Goal: Task Accomplishment & Management: Manage account settings

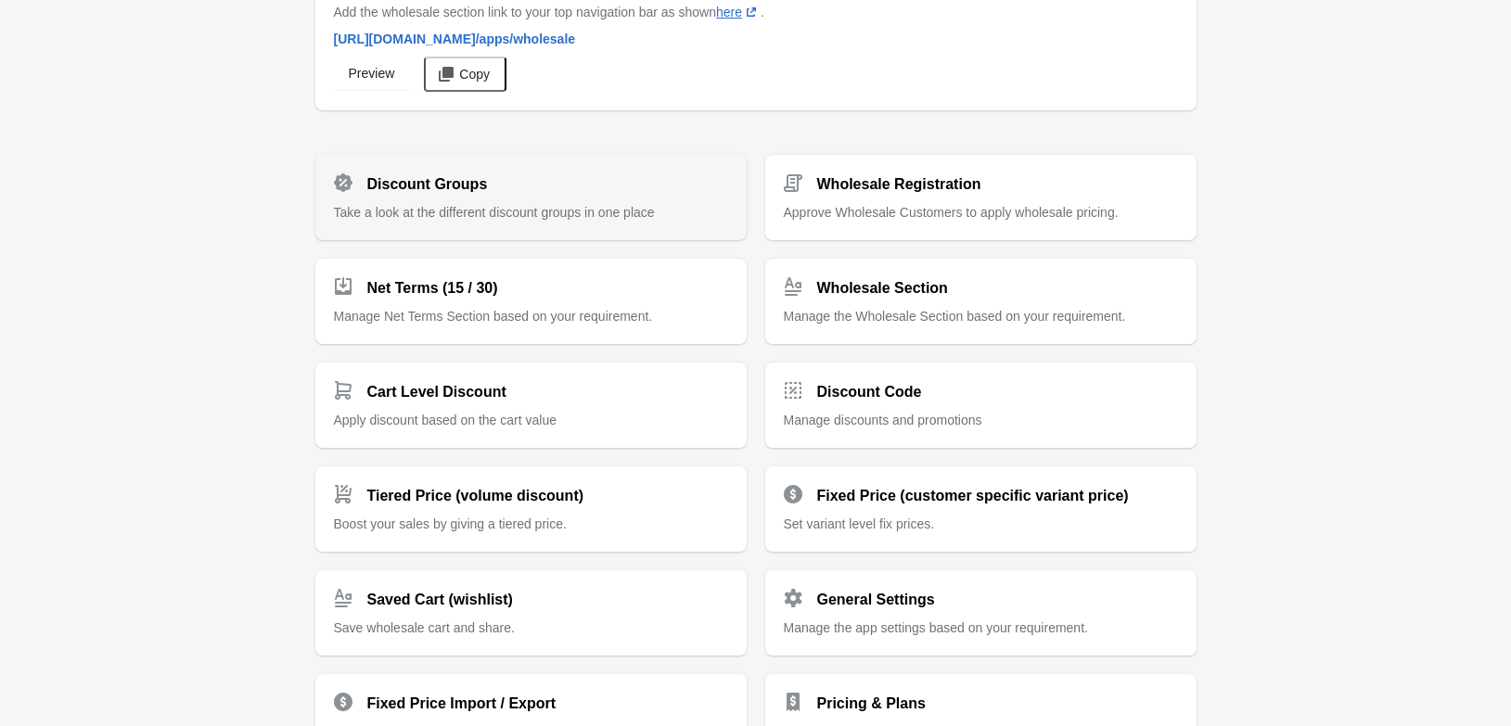
scroll to position [5, 0]
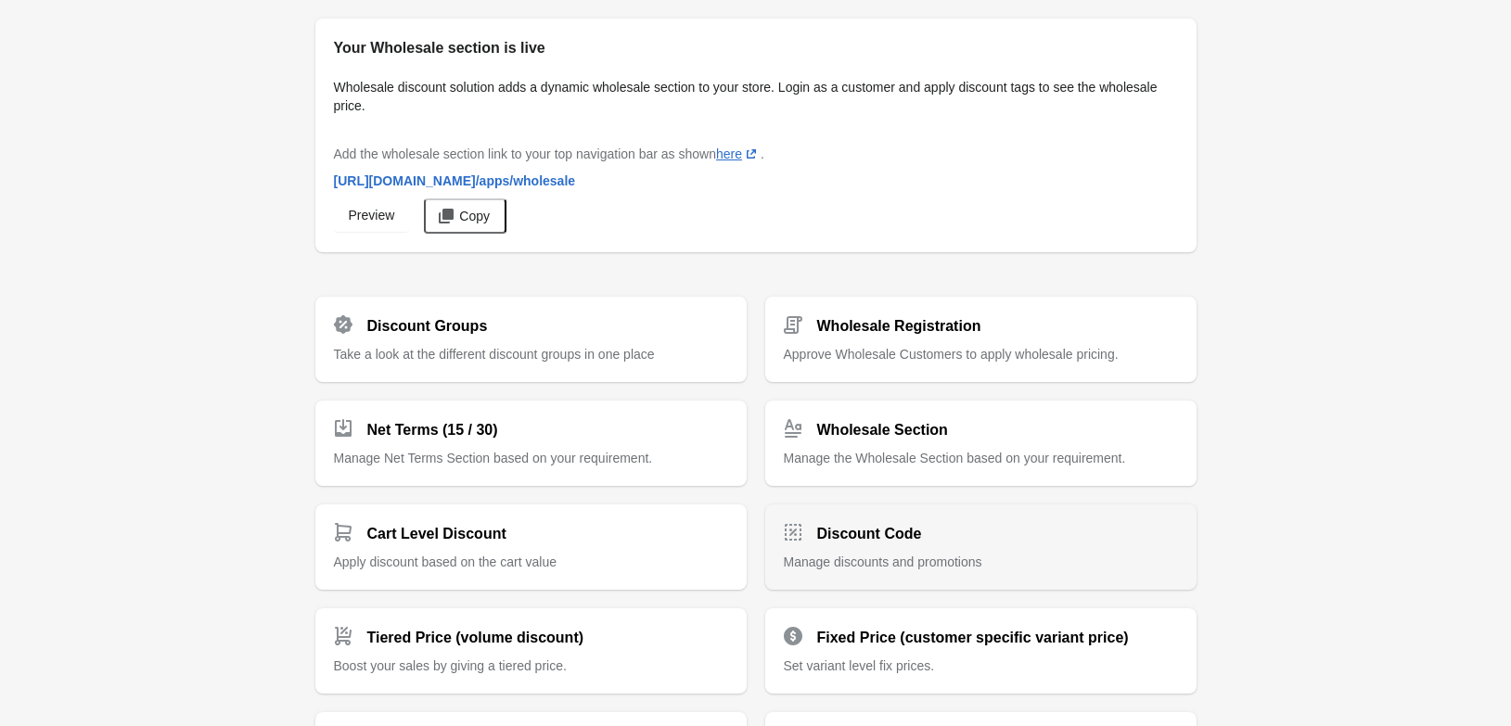
click at [879, 533] on h2 "Discount Code" at bounding box center [869, 534] width 105 height 22
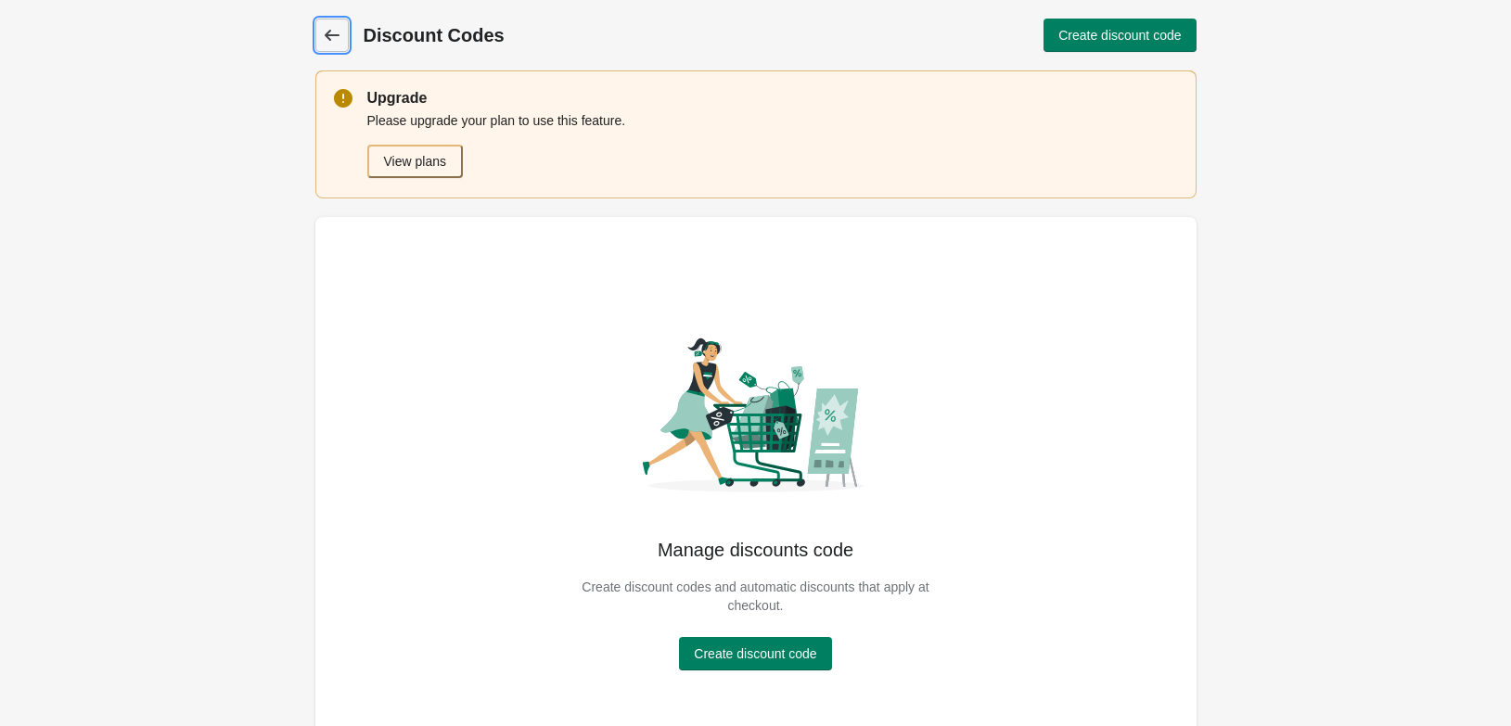
click at [332, 36] on icon at bounding box center [331, 35] width 15 height 11
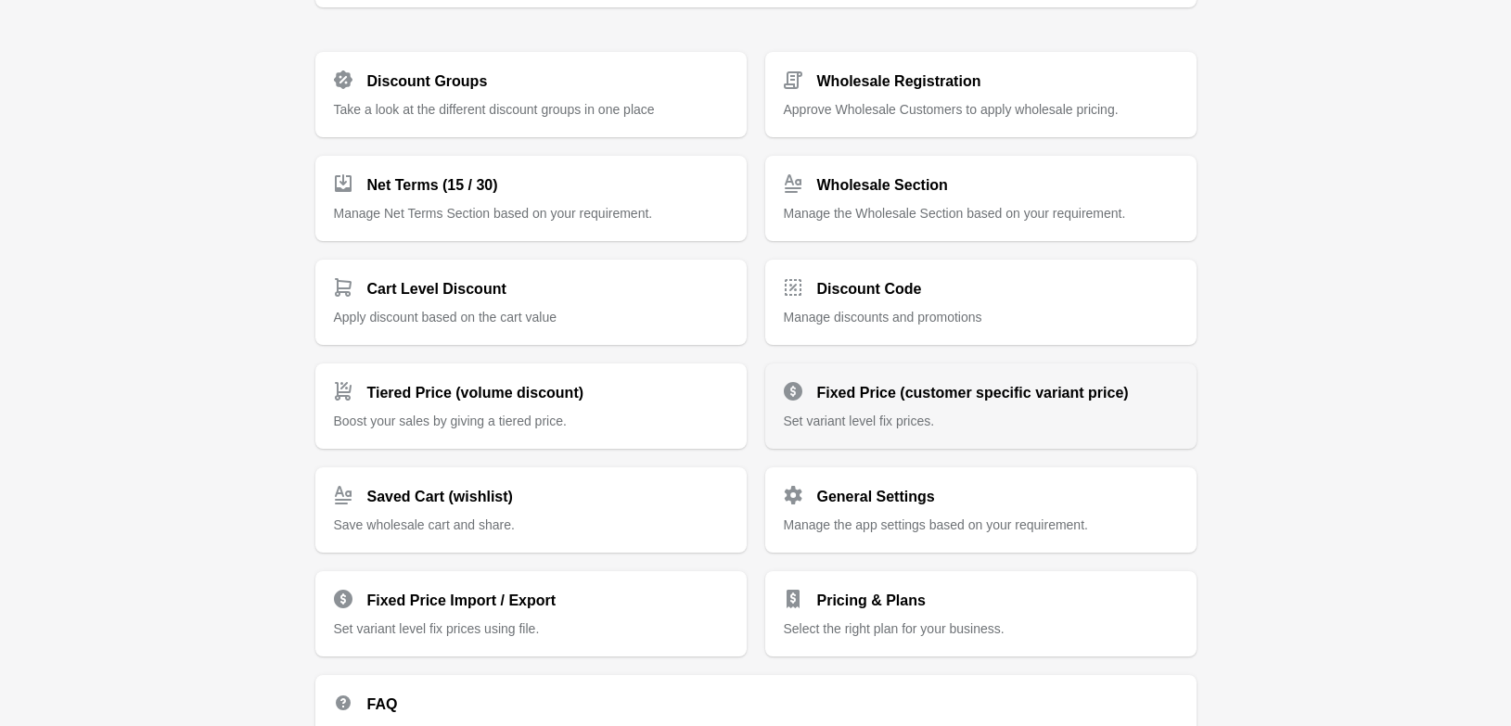
scroll to position [284, 0]
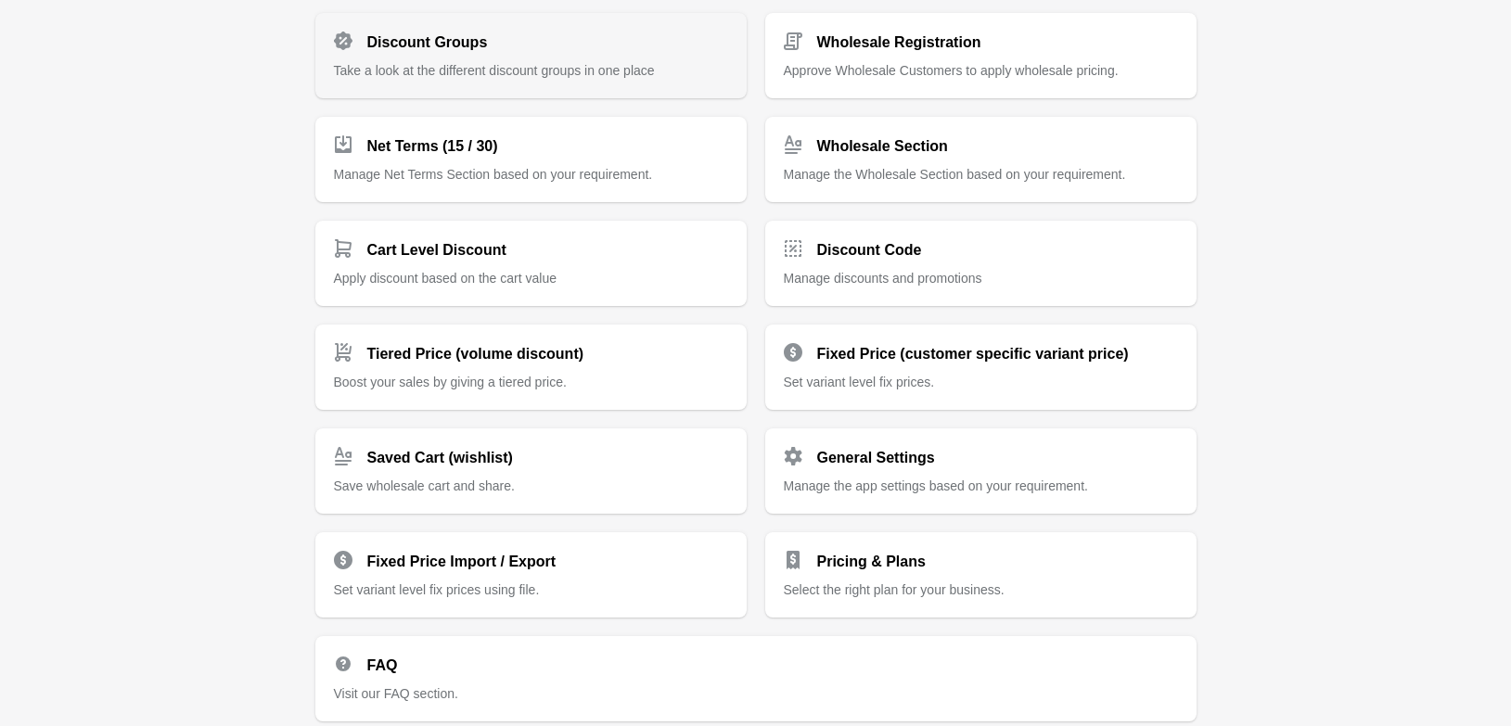
click at [444, 51] on h2 "Discount Groups" at bounding box center [427, 43] width 121 height 22
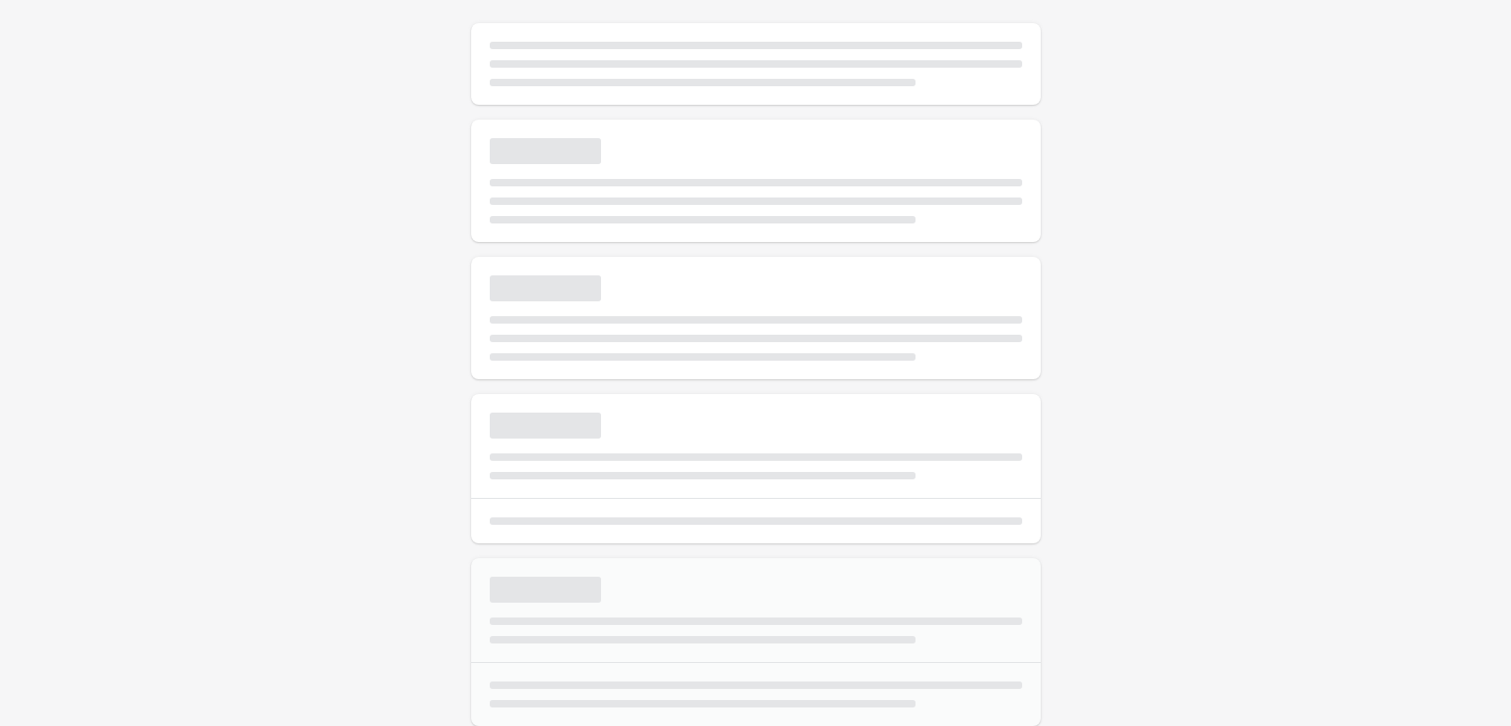
scroll to position [88, 0]
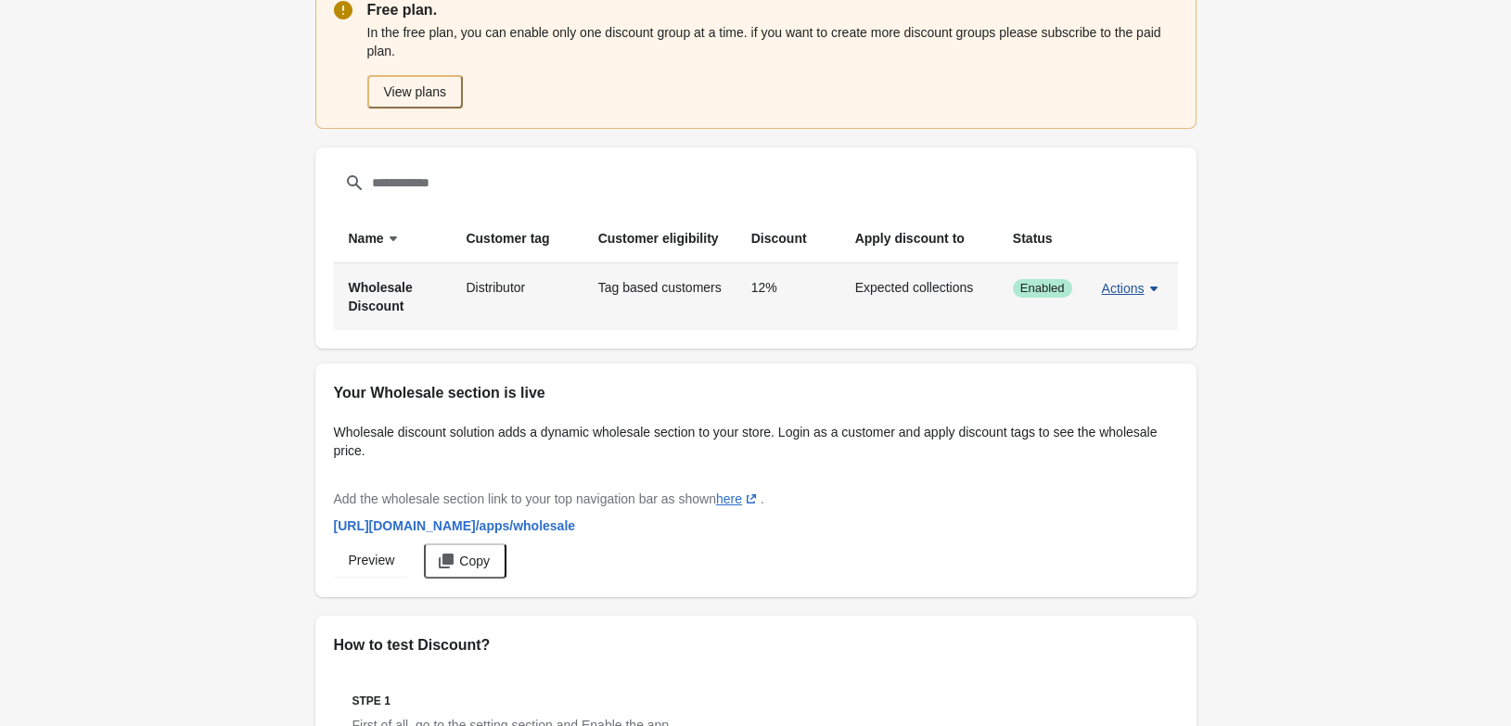
click at [1146, 289] on icon "button" at bounding box center [1154, 288] width 19 height 19
click at [1125, 374] on span "Edit" at bounding box center [1133, 375] width 44 height 19
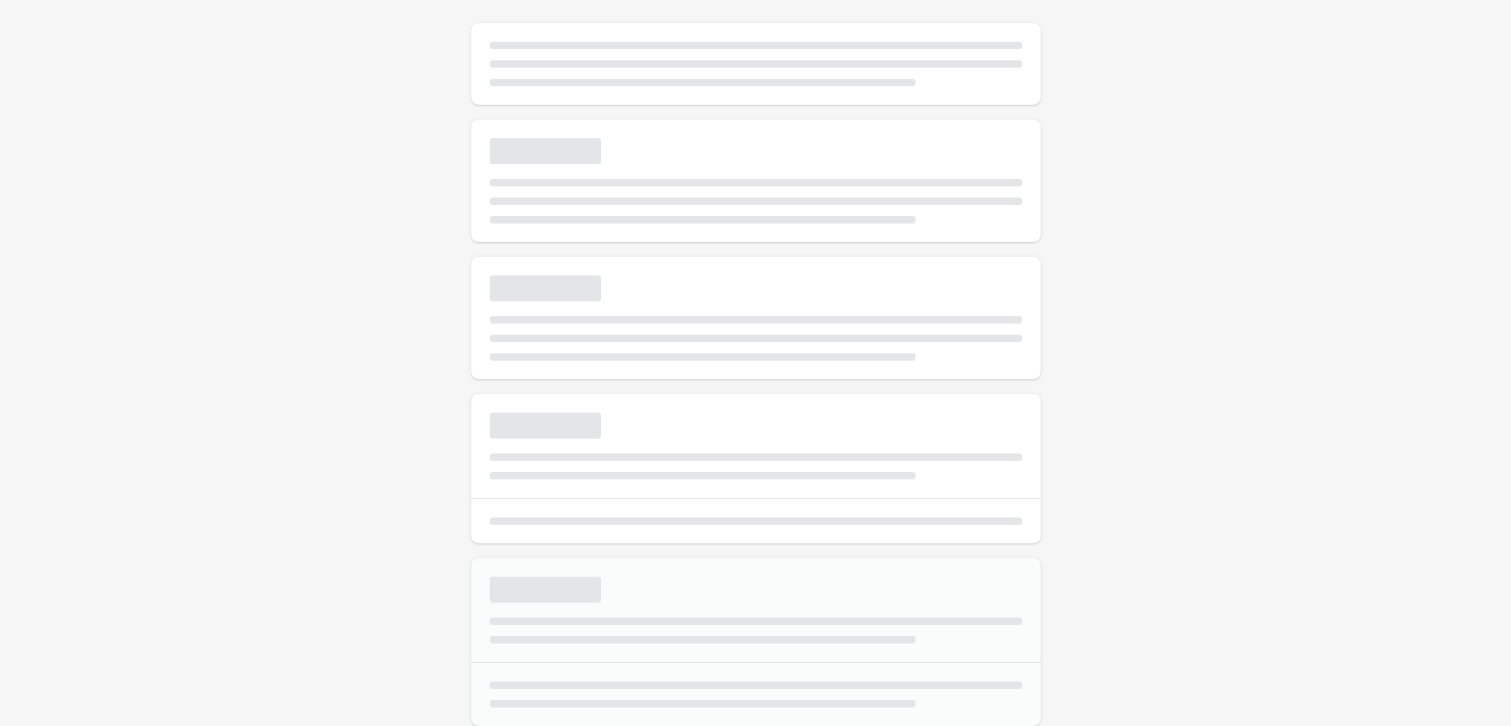
select select "*"
type input "**********"
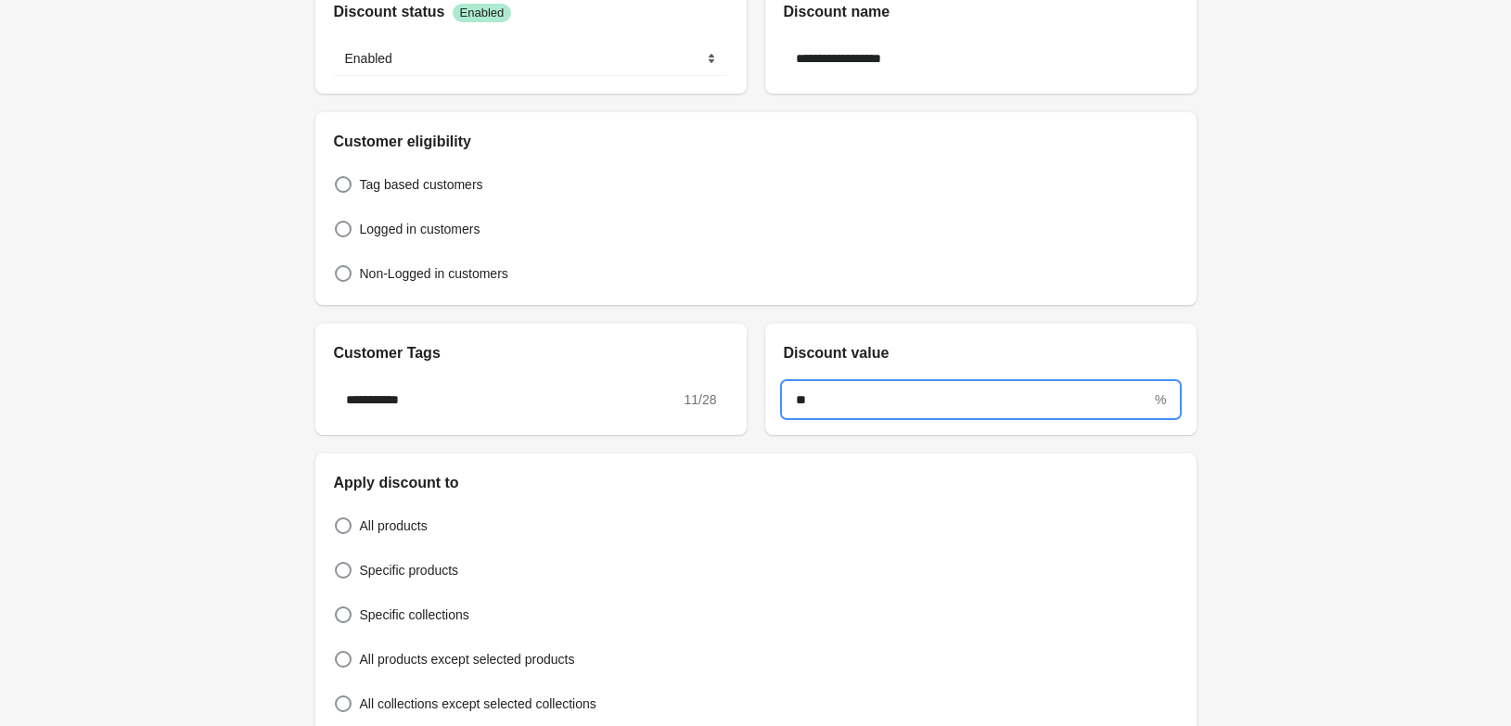
click at [823, 400] on input "**" at bounding box center [968, 399] width 368 height 33
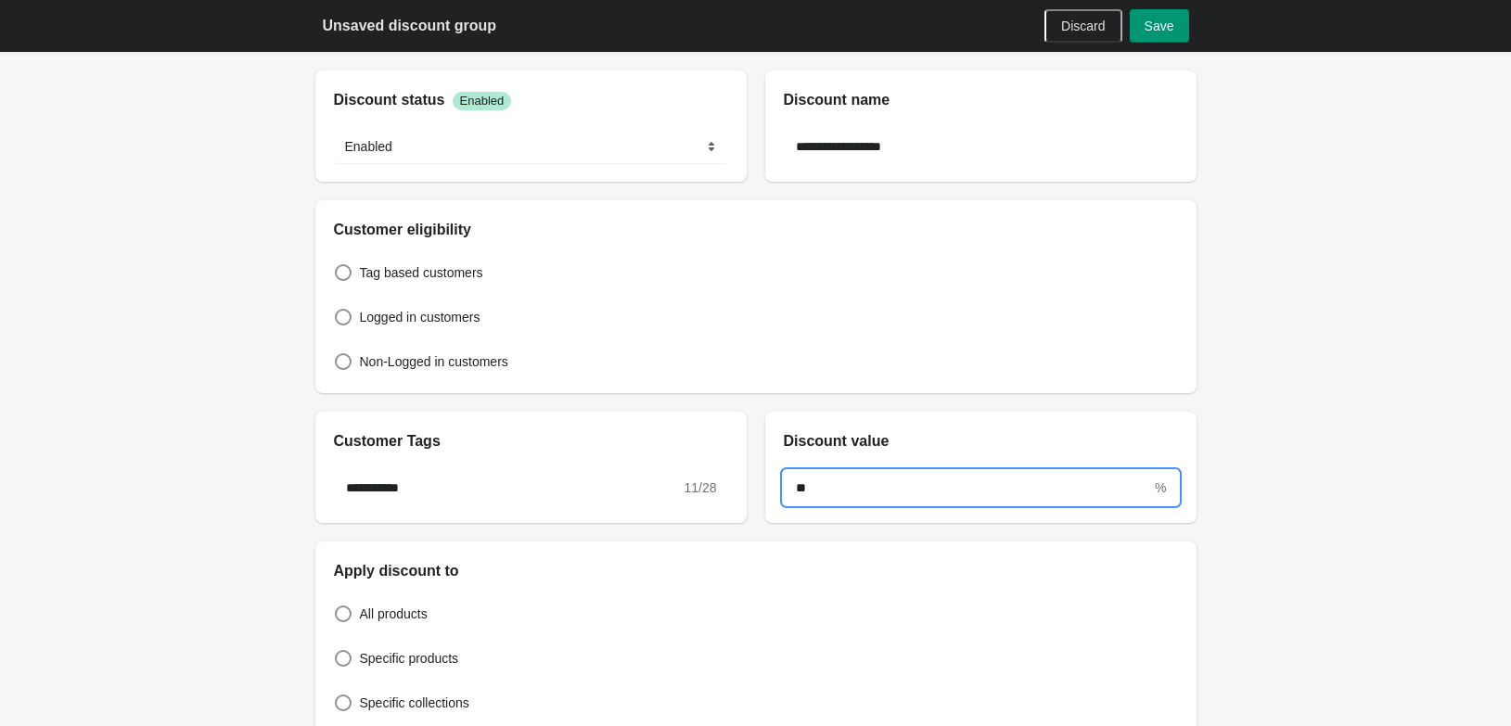
type input "**"
click at [1161, 19] on span "Save" at bounding box center [1160, 26] width 30 height 15
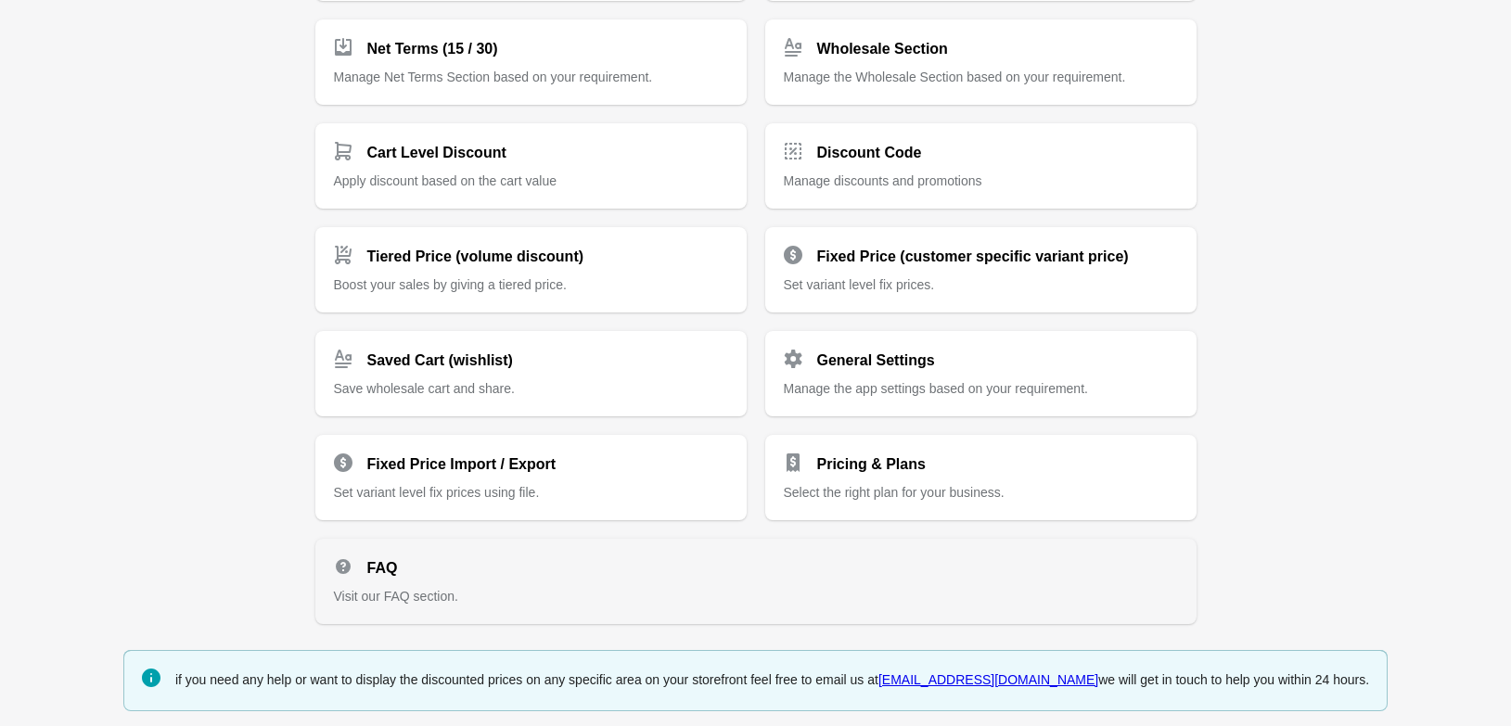
scroll to position [383, 0]
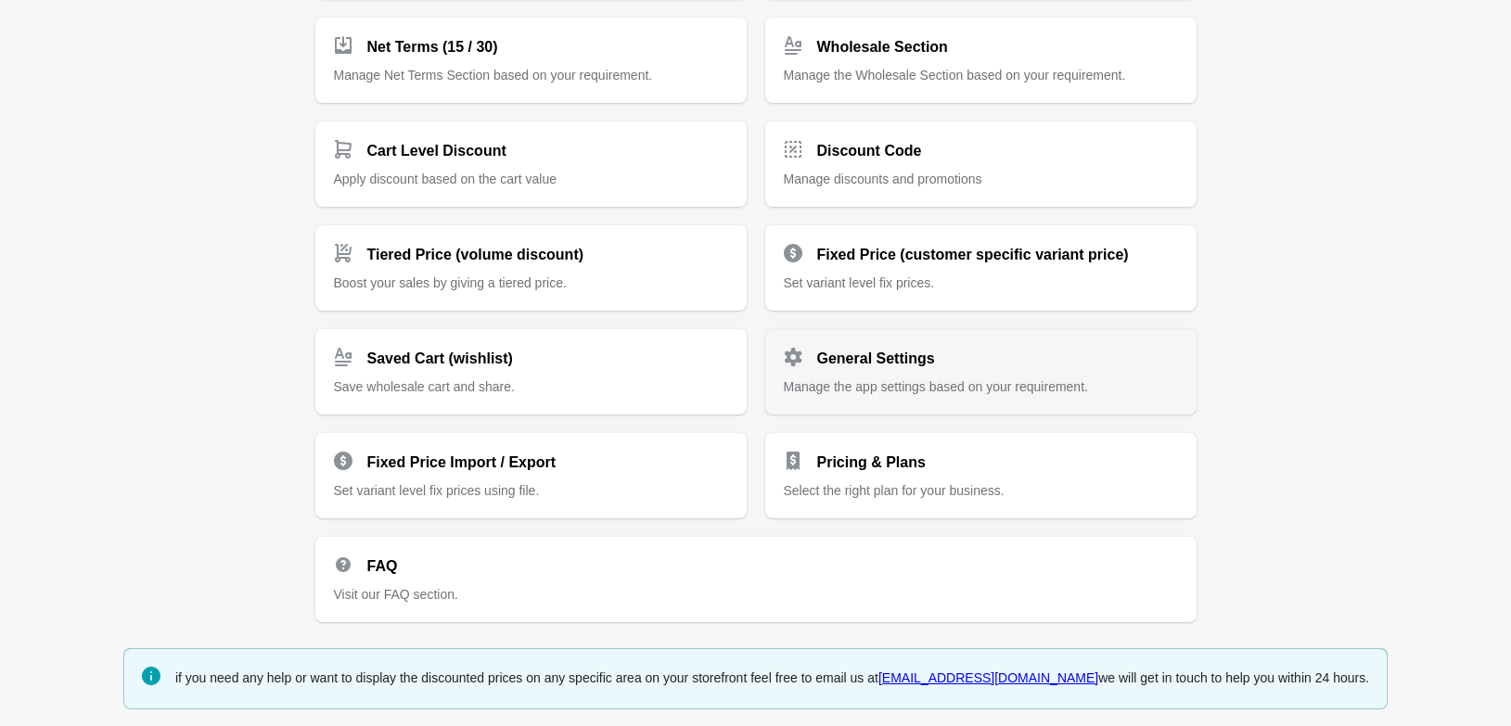
click at [865, 359] on h2 "General Settings" at bounding box center [876, 359] width 118 height 22
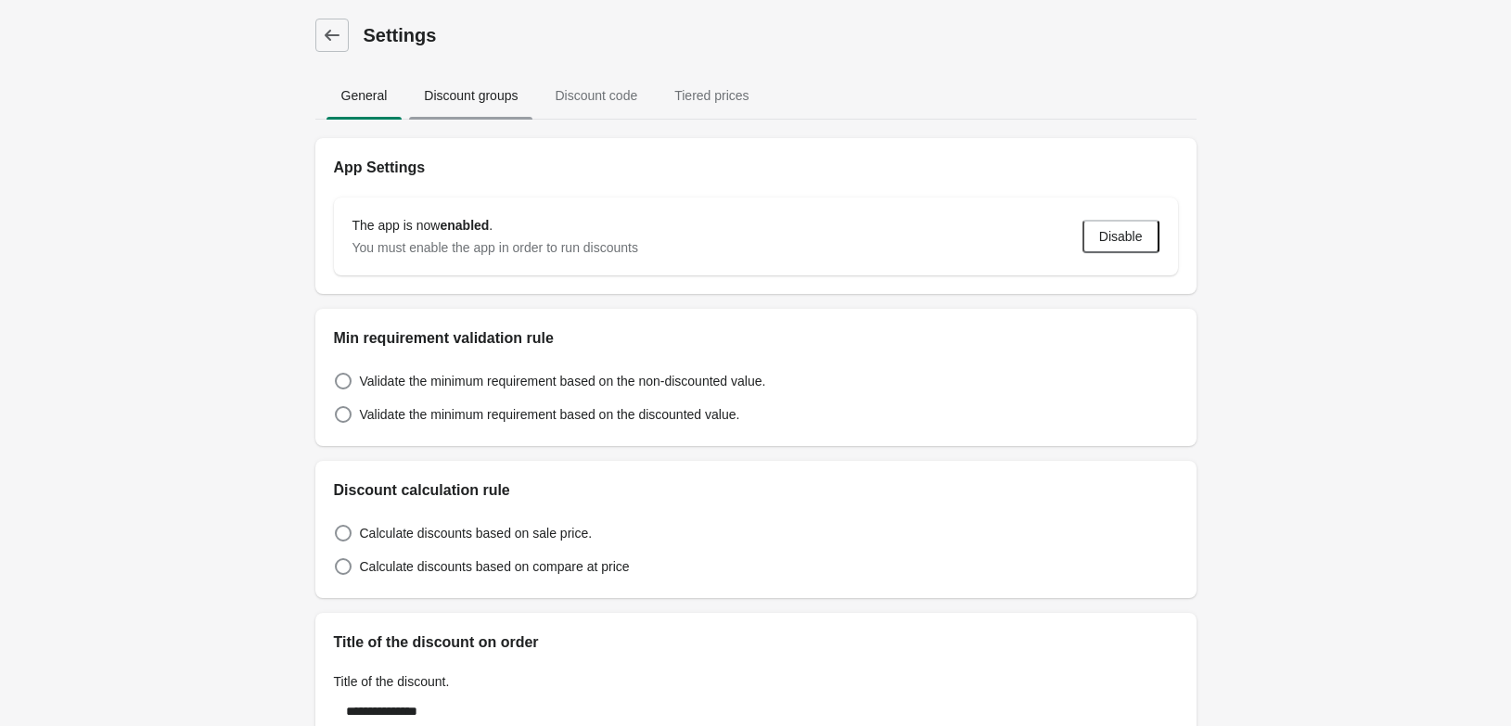
click at [460, 92] on span "Discount groups" at bounding box center [470, 95] width 123 height 33
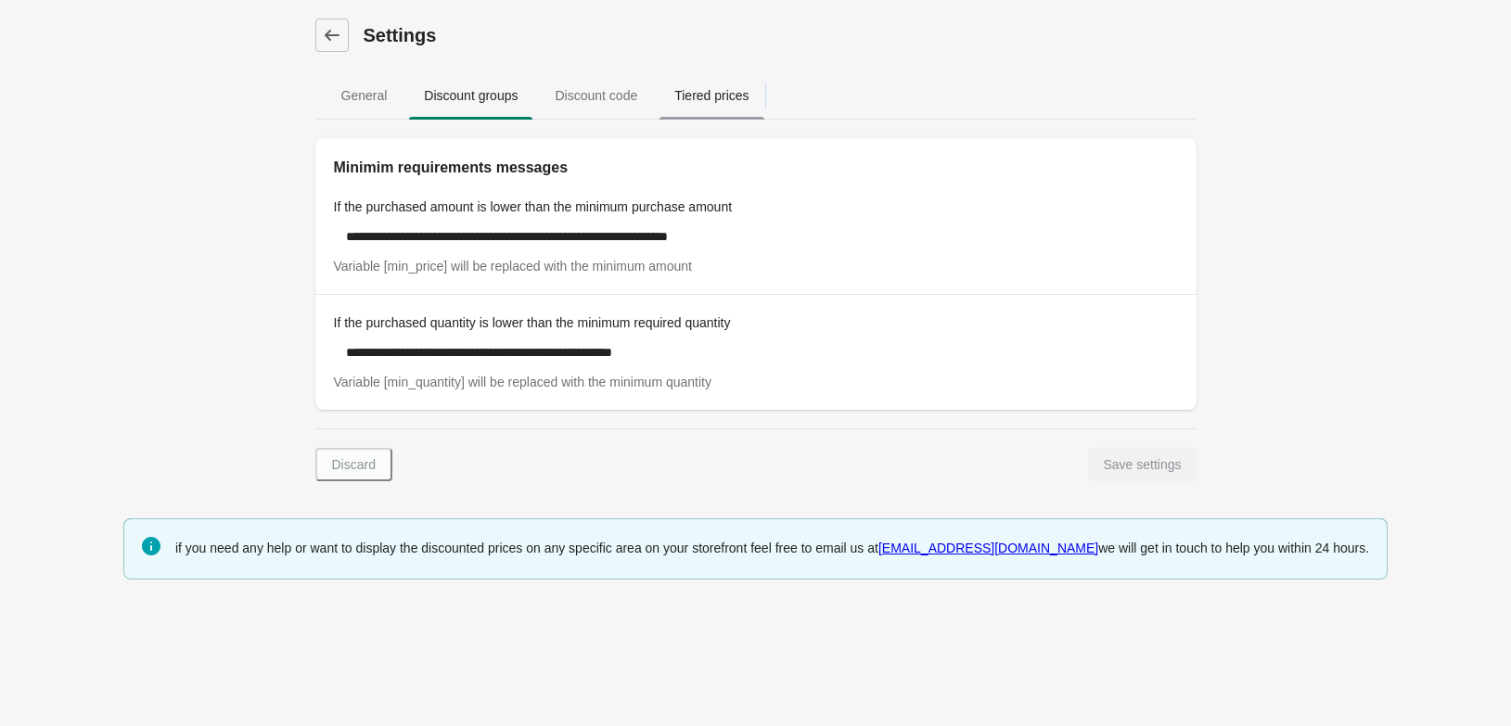
click at [719, 97] on span "Tiered prices" at bounding box center [712, 95] width 104 height 33
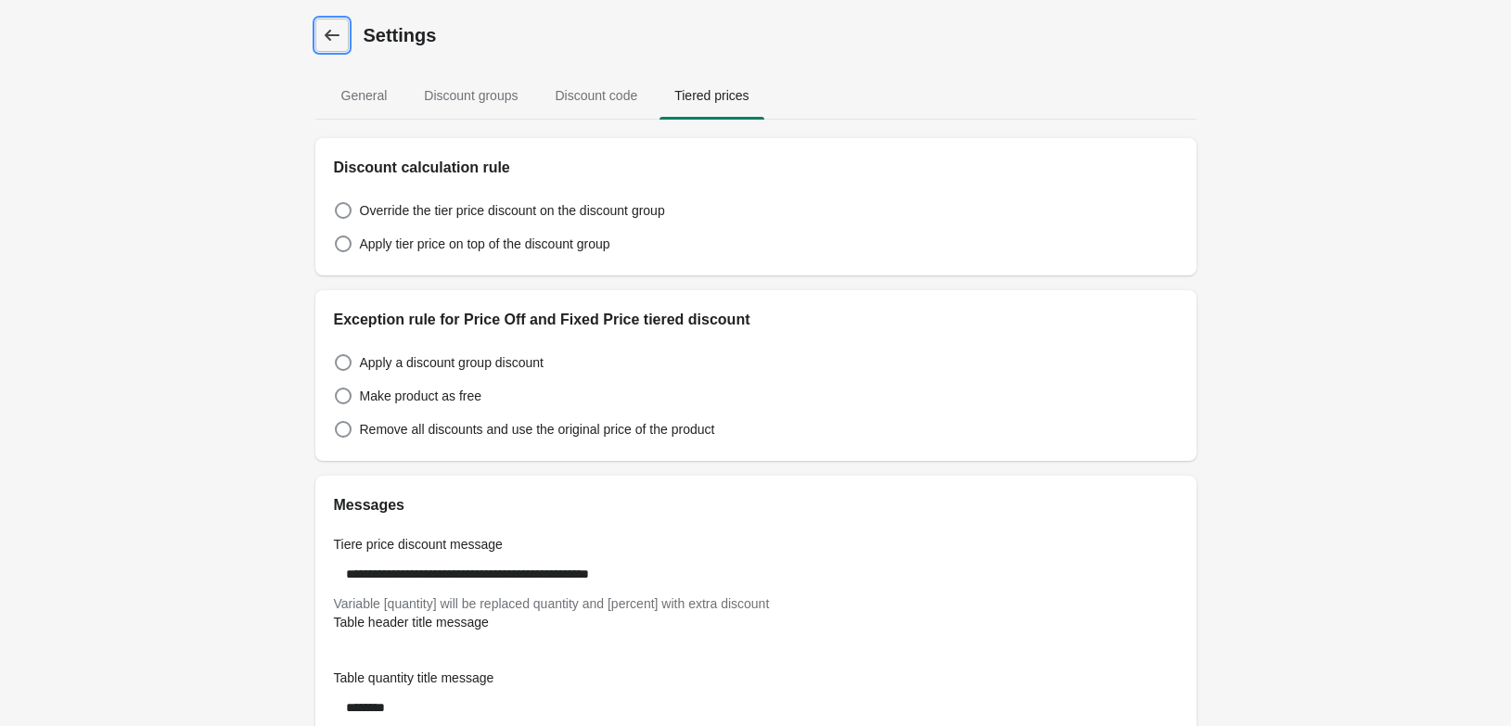
click at [337, 38] on icon at bounding box center [332, 35] width 19 height 19
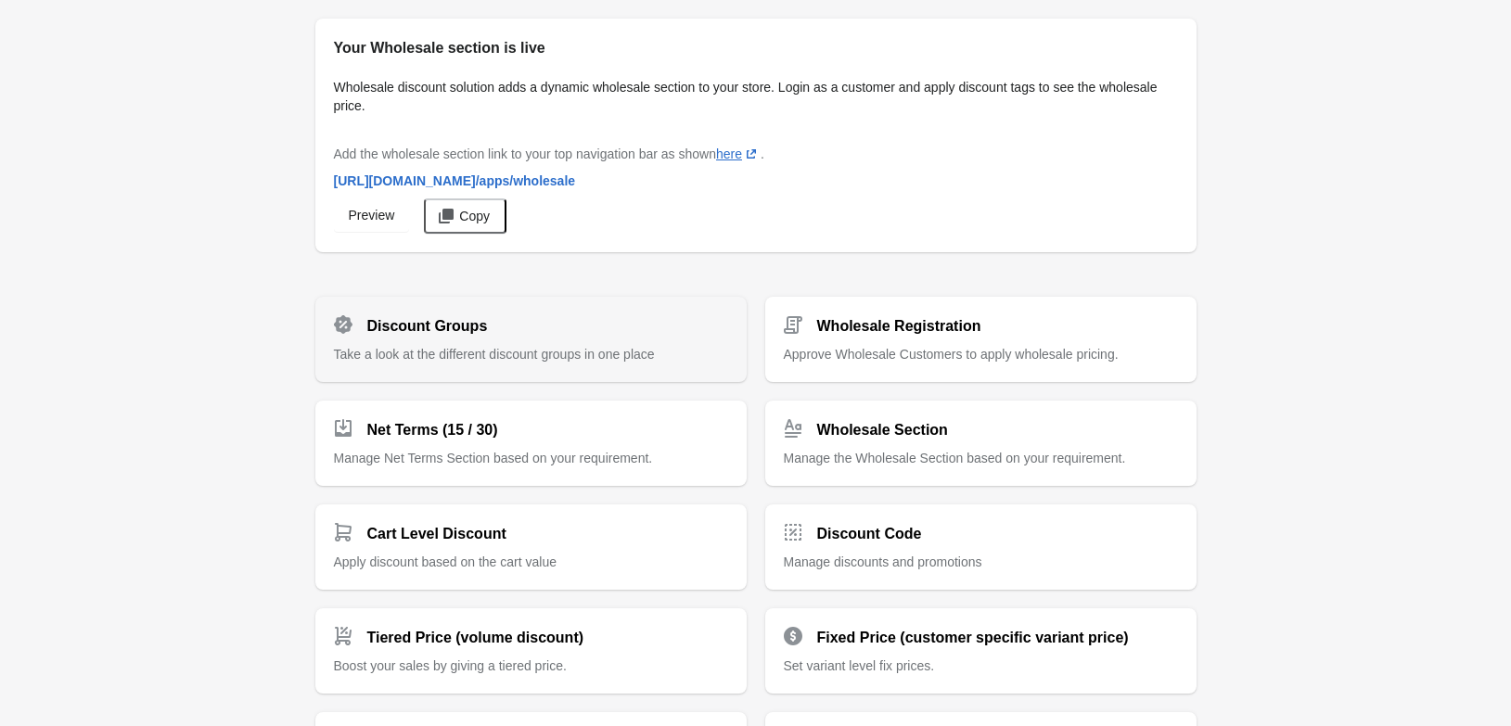
click at [423, 334] on h2 "Discount Groups" at bounding box center [427, 326] width 121 height 22
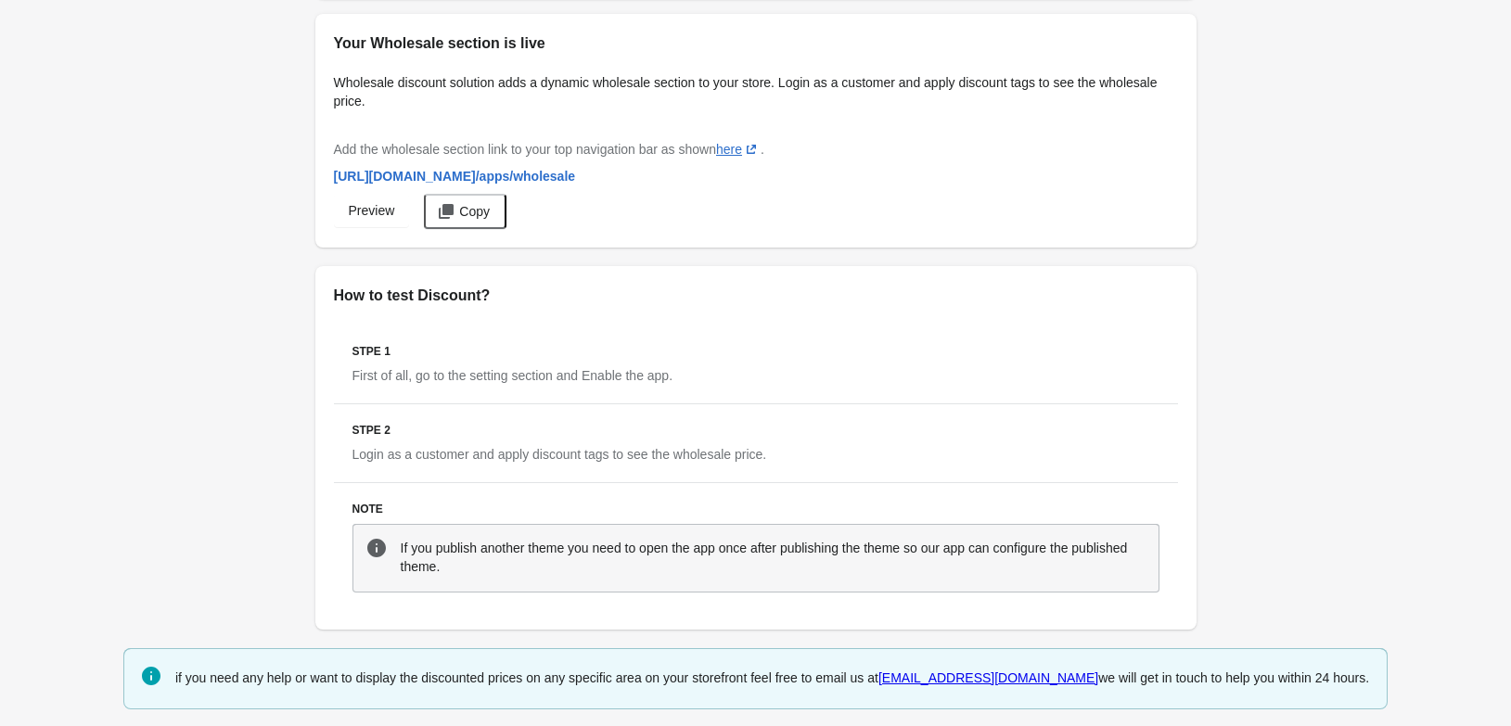
scroll to position [59, 0]
